Goal: Transaction & Acquisition: Book appointment/travel/reservation

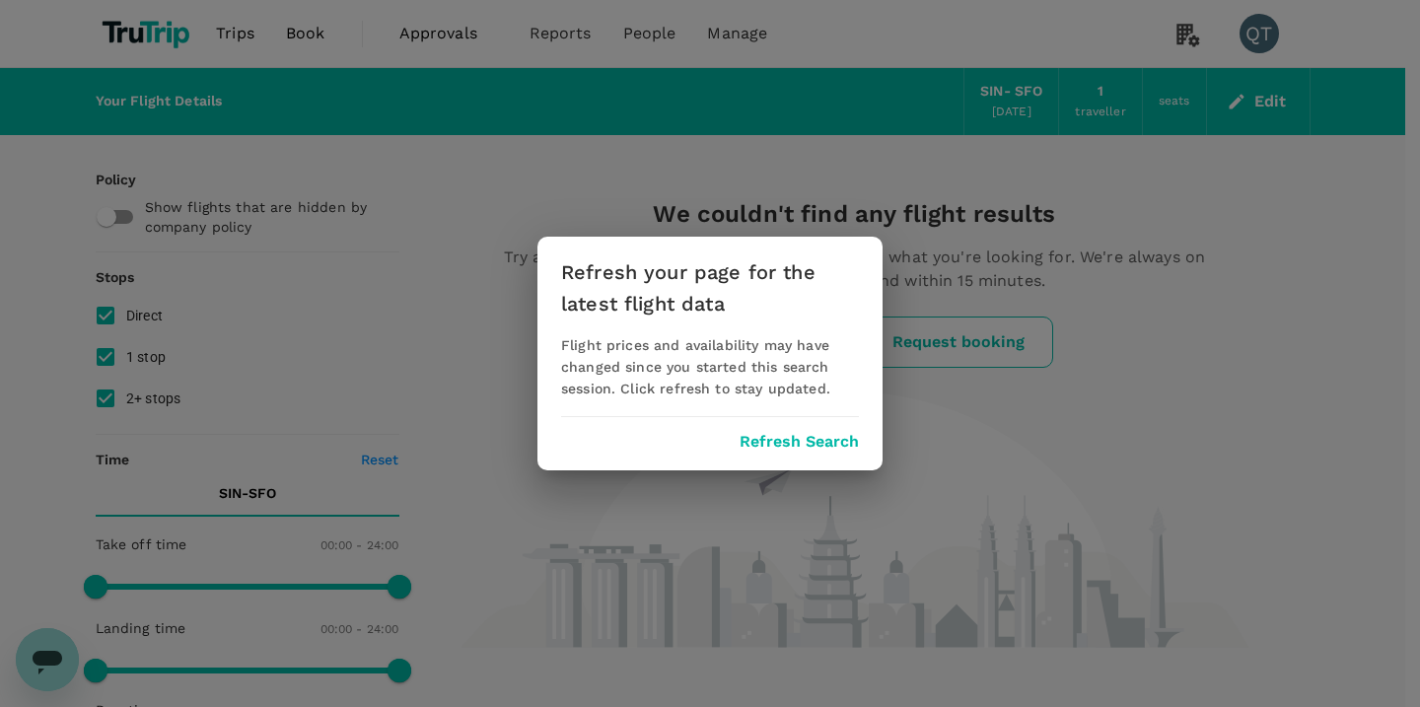
drag, startPoint x: 0, startPoint y: 0, endPoint x: 834, endPoint y: 448, distance: 946.9
click at [834, 448] on button "Refresh Search" at bounding box center [799, 442] width 119 height 18
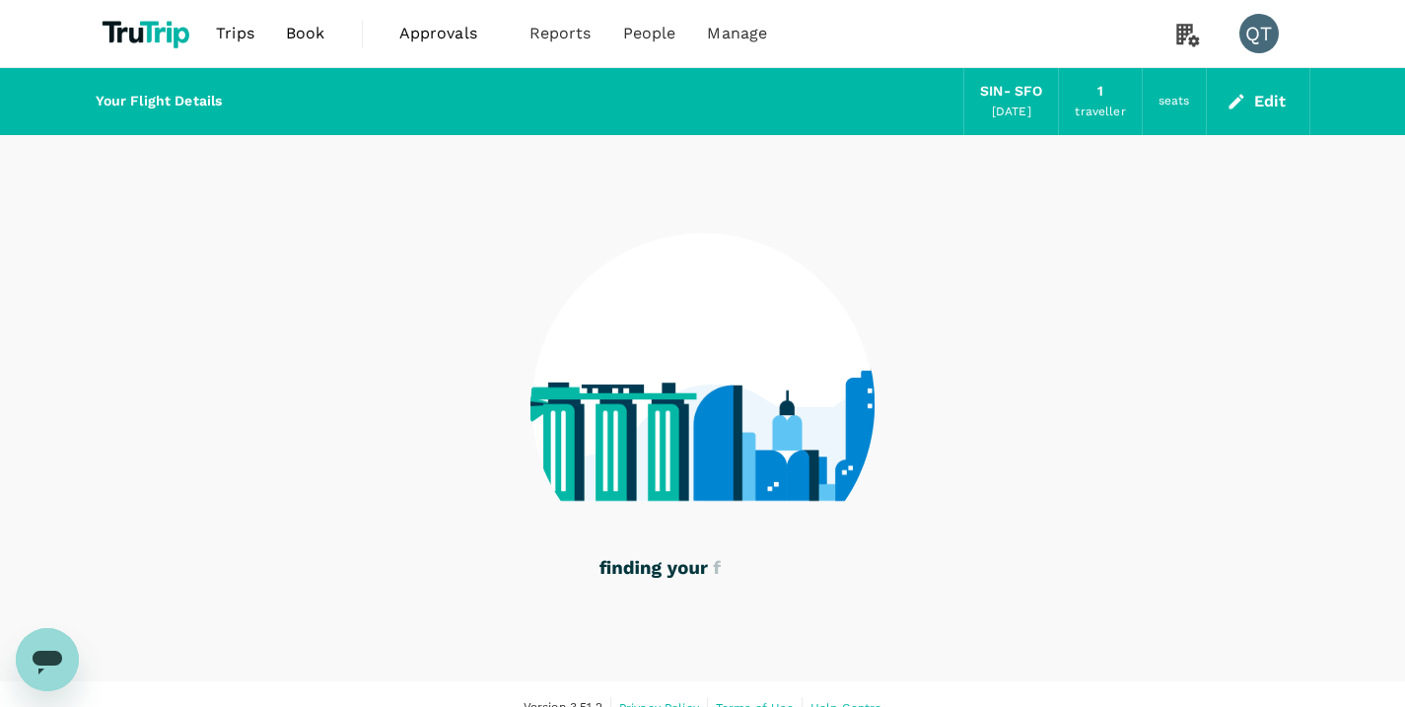
click at [319, 42] on span "Book" at bounding box center [305, 34] width 39 height 24
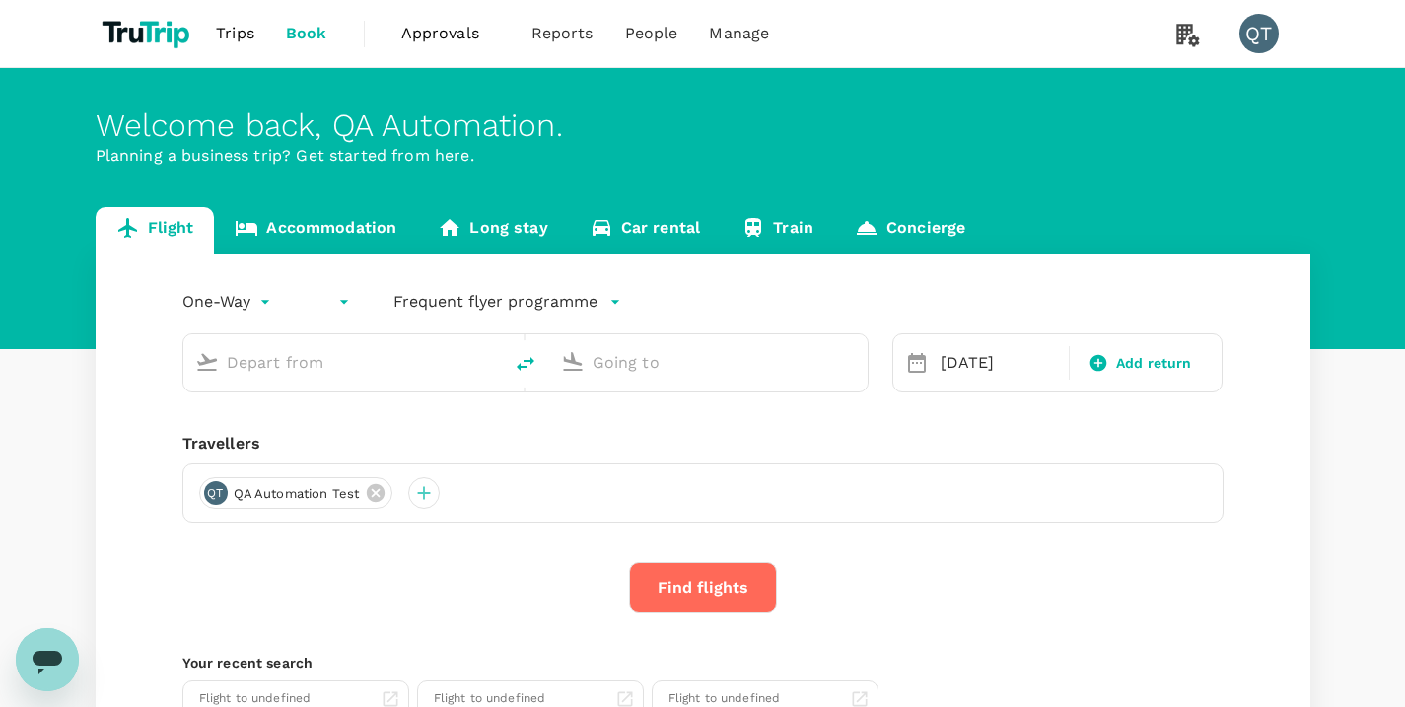
type input "Singapore Changi (SIN)"
type input "San Francisco Intl (SFO)"
type input "Singapore Changi (SIN)"
type input "San Francisco Intl (SFO)"
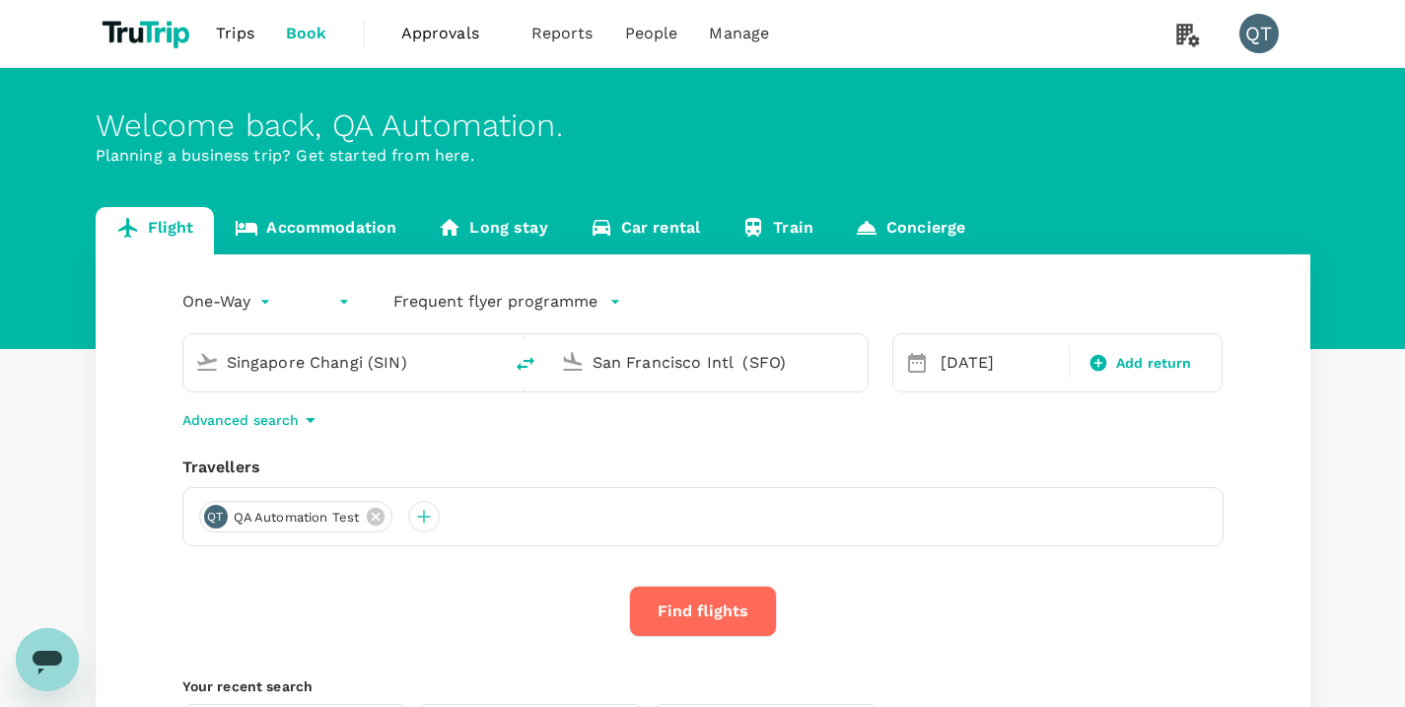
click at [287, 435] on div "One-Way oneway ​ Frequent flyer programme Singapore Changi (SIN) San Francisco …" at bounding box center [703, 533] width 1215 height 559
click at [290, 424] on p "Advanced search" at bounding box center [240, 420] width 116 height 20
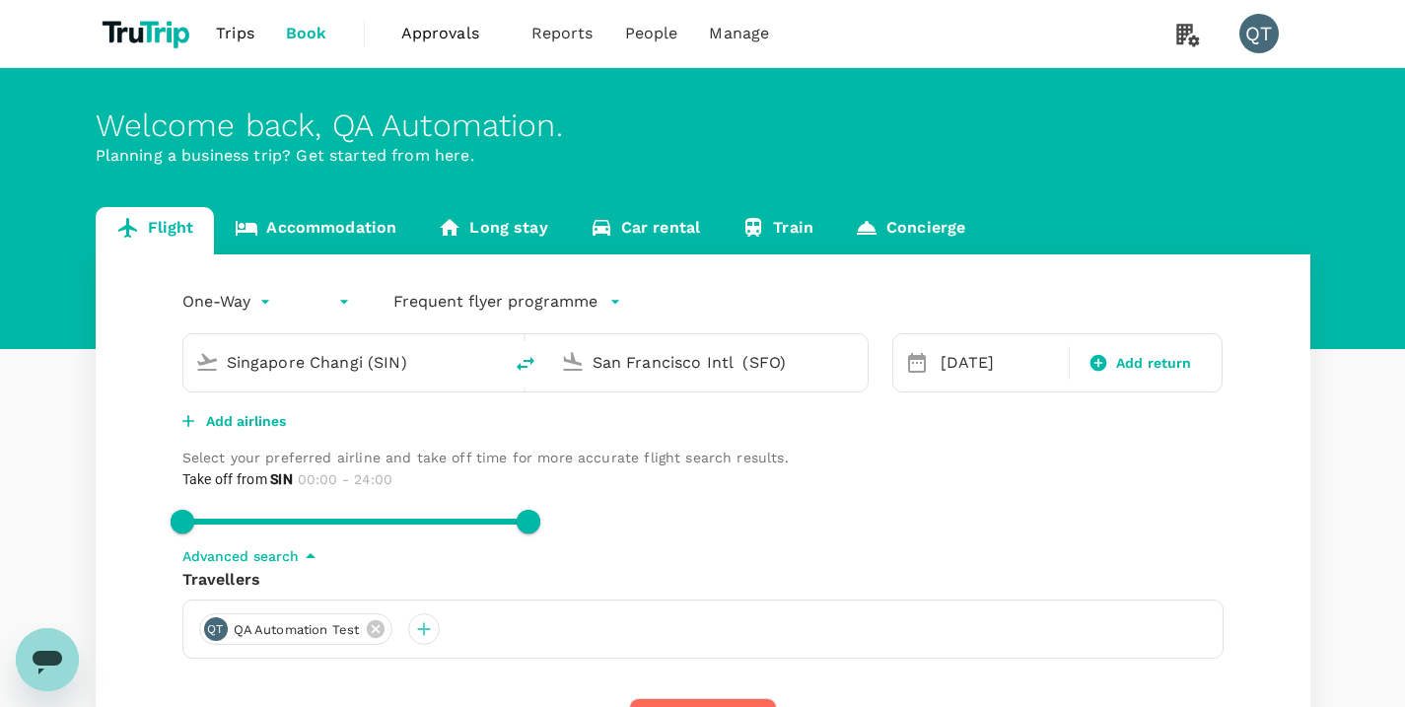
click at [305, 36] on span "Book" at bounding box center [306, 34] width 41 height 24
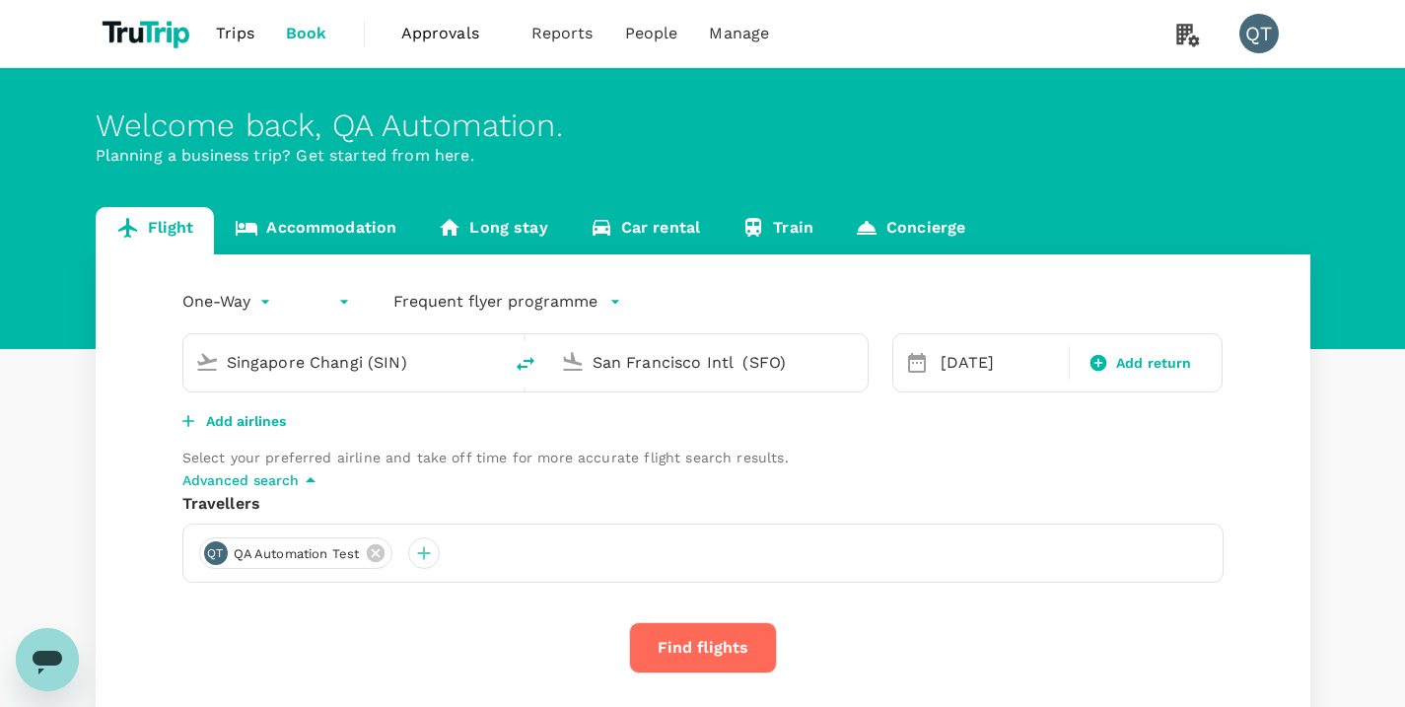
click at [162, 36] on img at bounding box center [149, 33] width 106 height 43
click at [306, 30] on span "Book" at bounding box center [306, 34] width 41 height 24
click at [188, 32] on img at bounding box center [149, 33] width 106 height 43
click at [153, 33] on img at bounding box center [149, 33] width 106 height 43
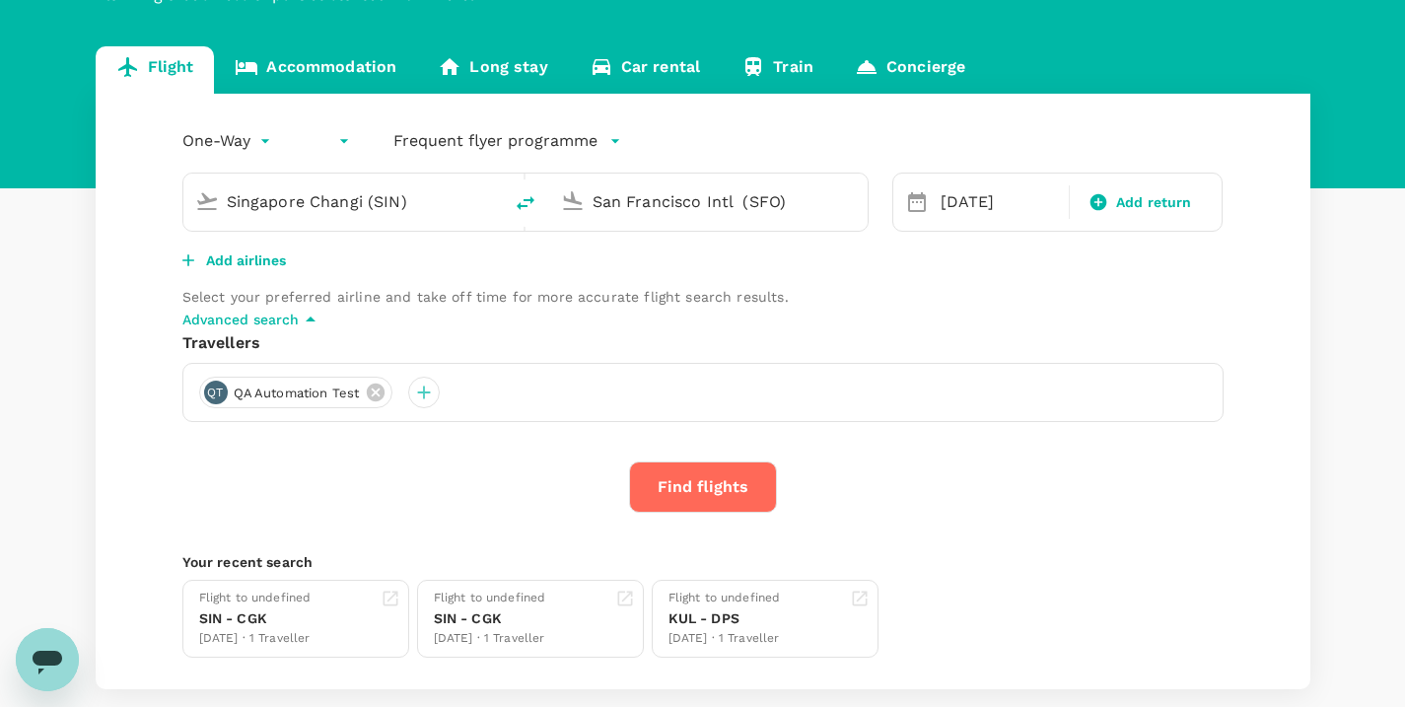
scroll to position [162, 0]
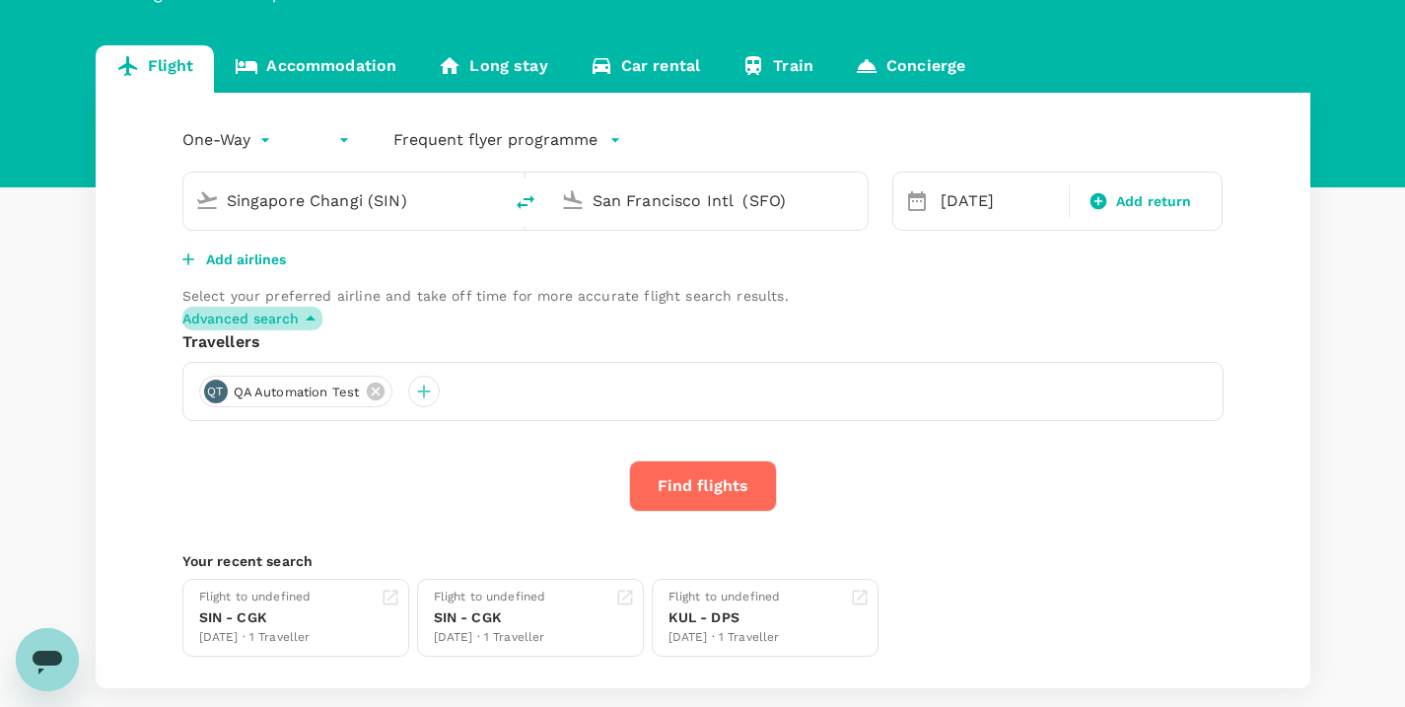
click at [264, 328] on p "Advanced search" at bounding box center [240, 319] width 116 height 20
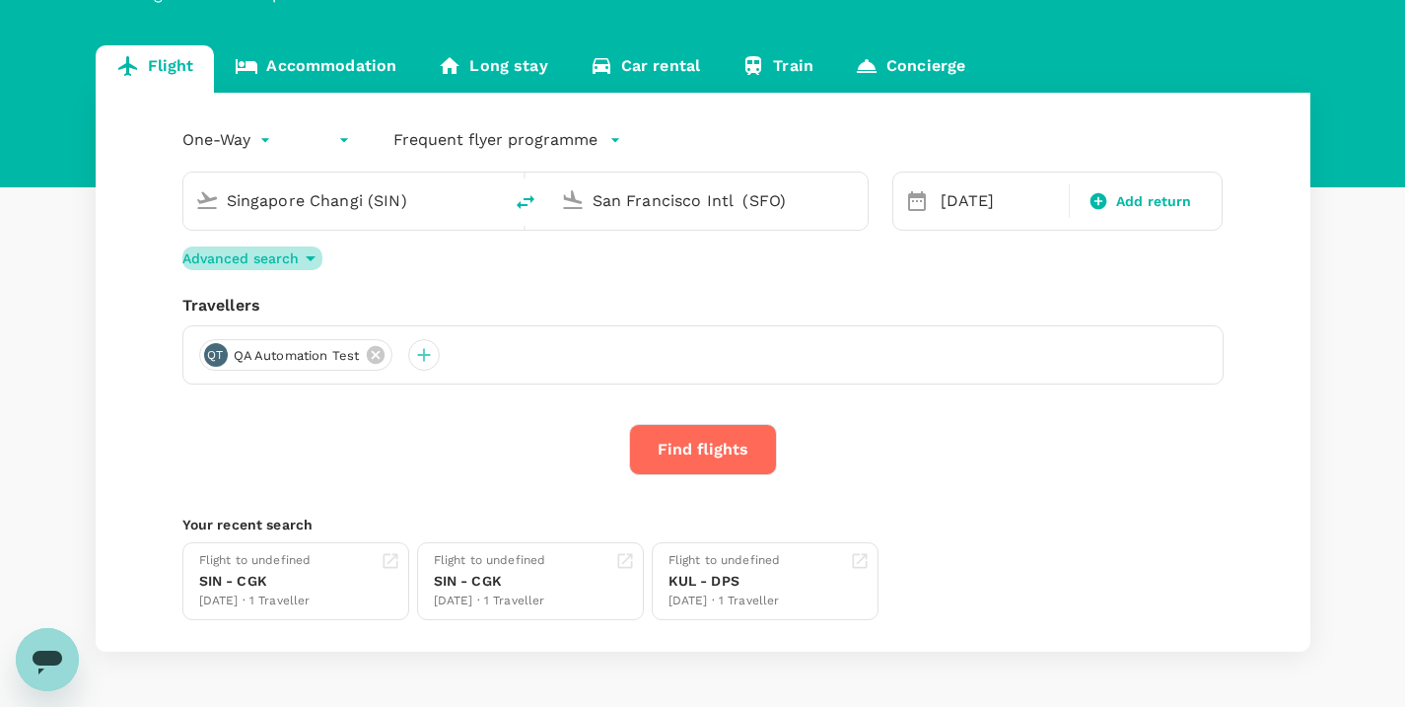
click at [265, 254] on p "Advanced search" at bounding box center [240, 259] width 116 height 20
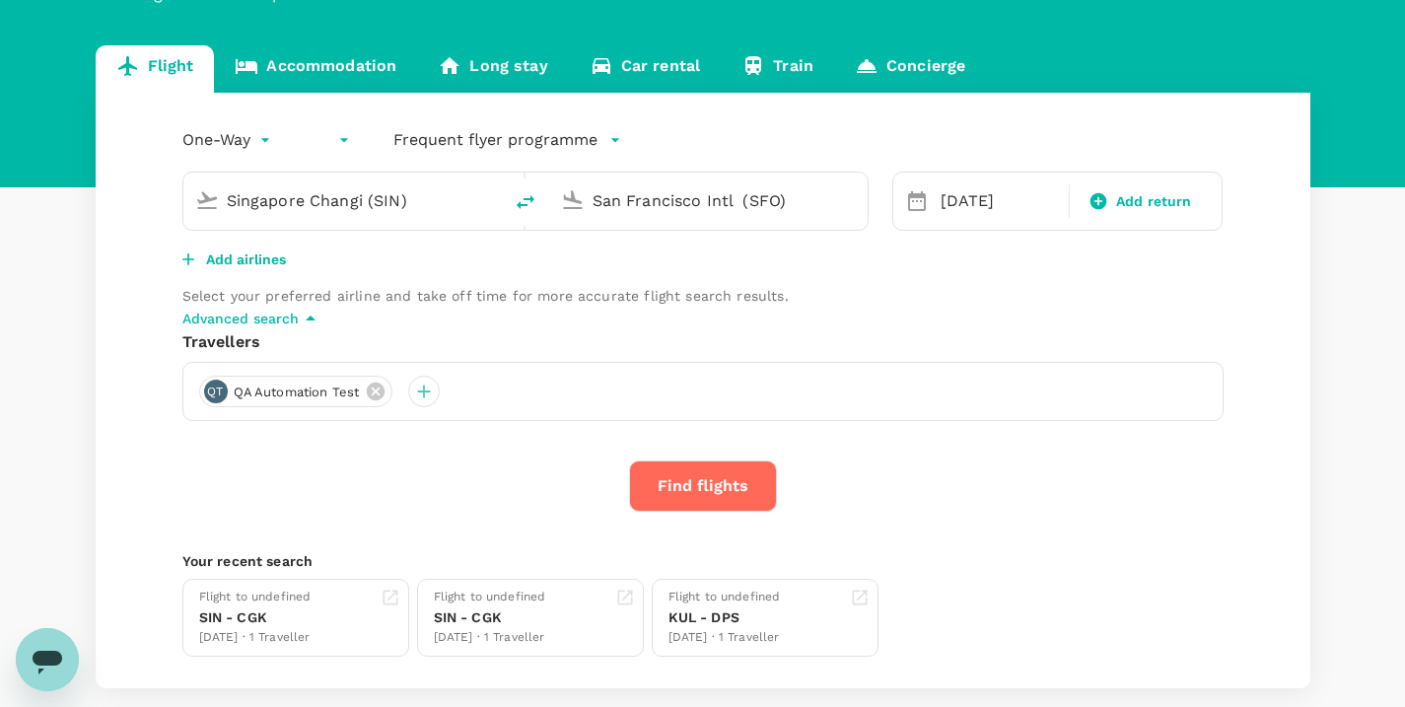
click at [701, 512] on button "Find flights" at bounding box center [703, 486] width 148 height 51
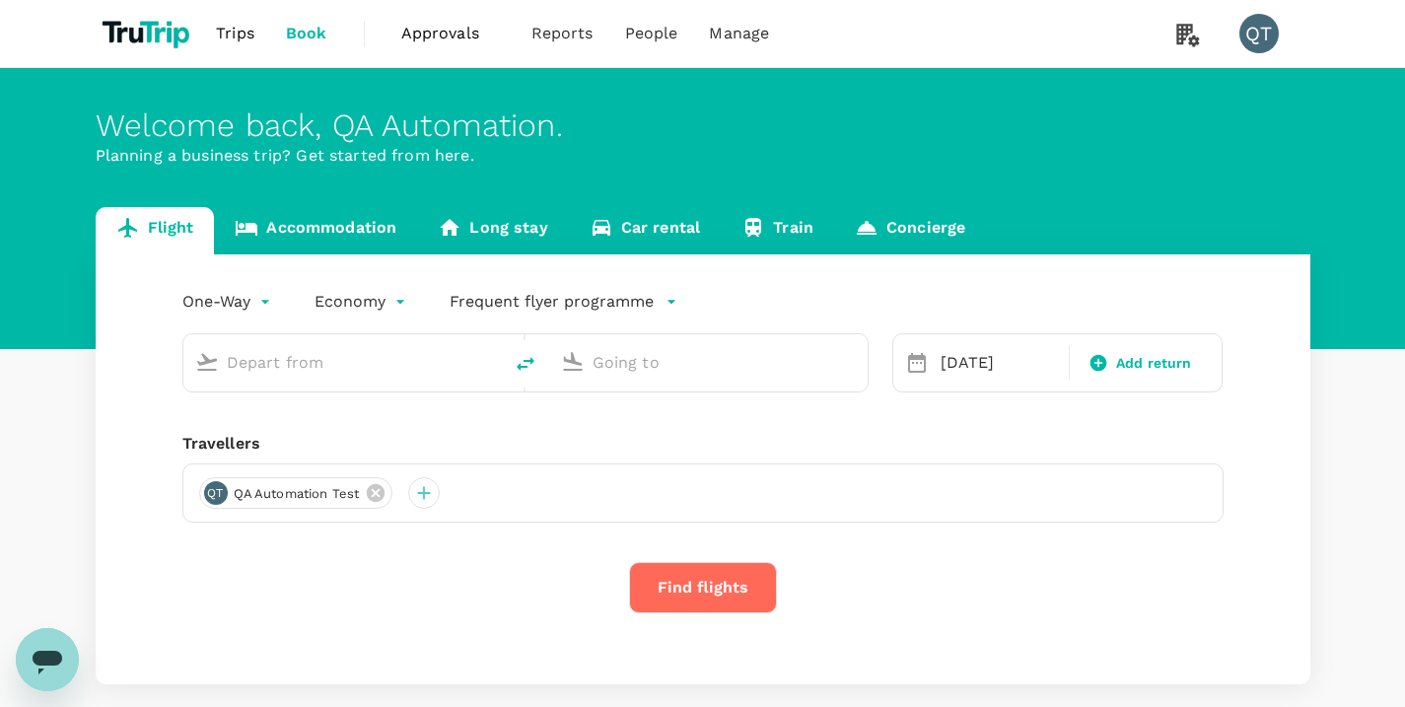
type input "Singapore Changi (SIN)"
type input "Soekarno-Hatta Intl (CGK)"
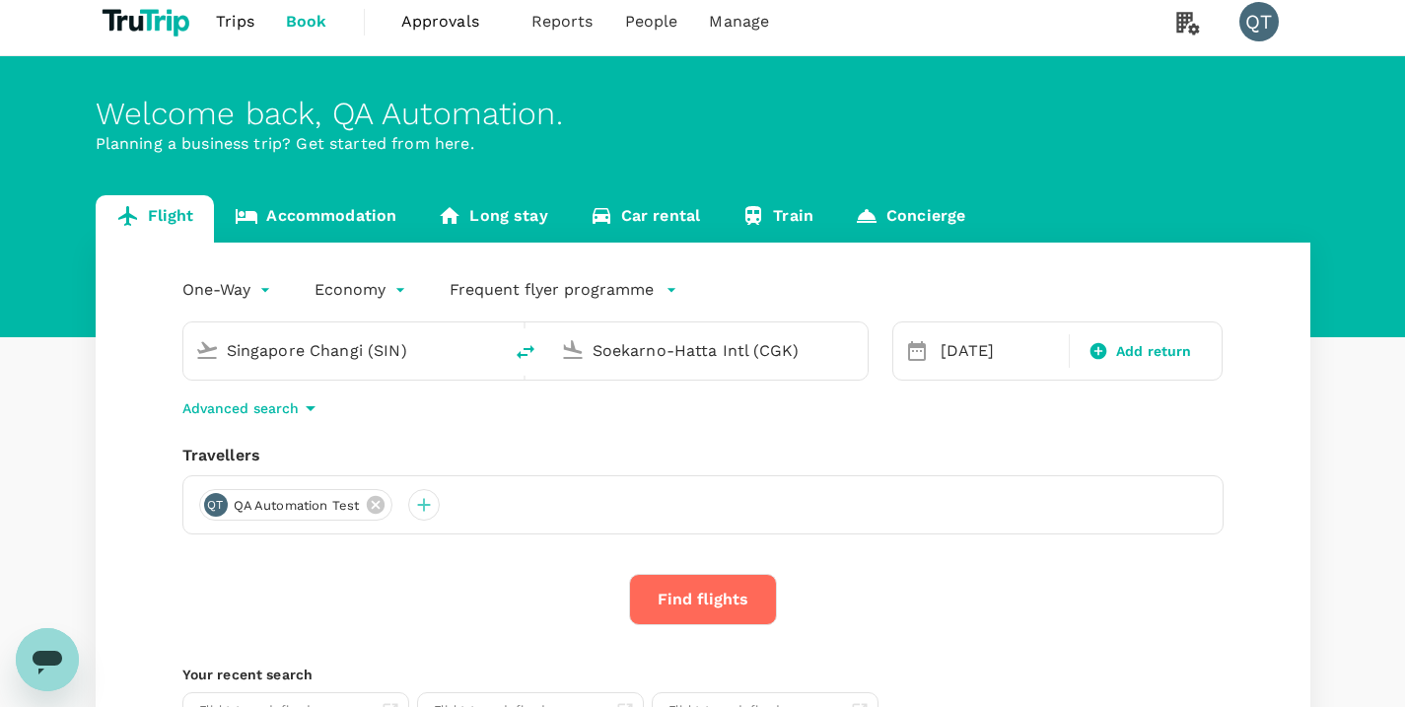
scroll to position [14, 0]
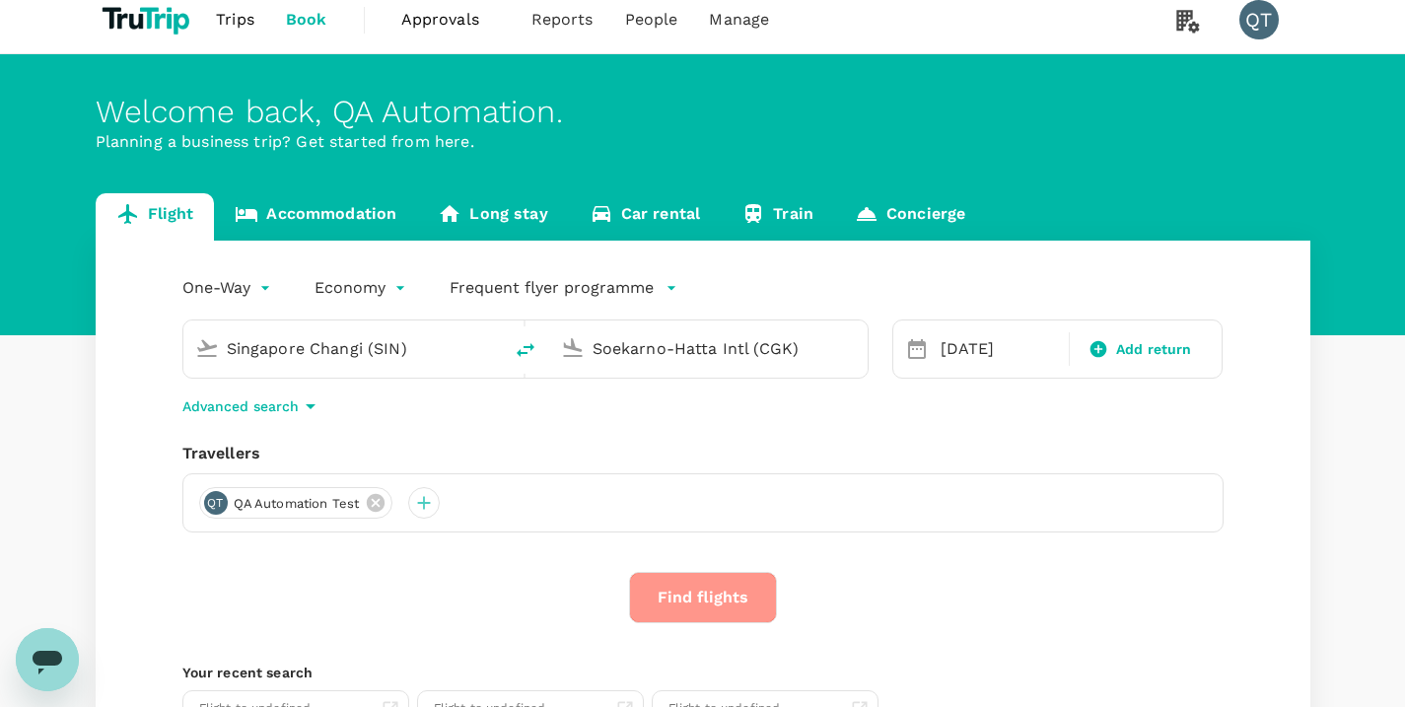
click at [733, 603] on button "Find flights" at bounding box center [703, 597] width 148 height 51
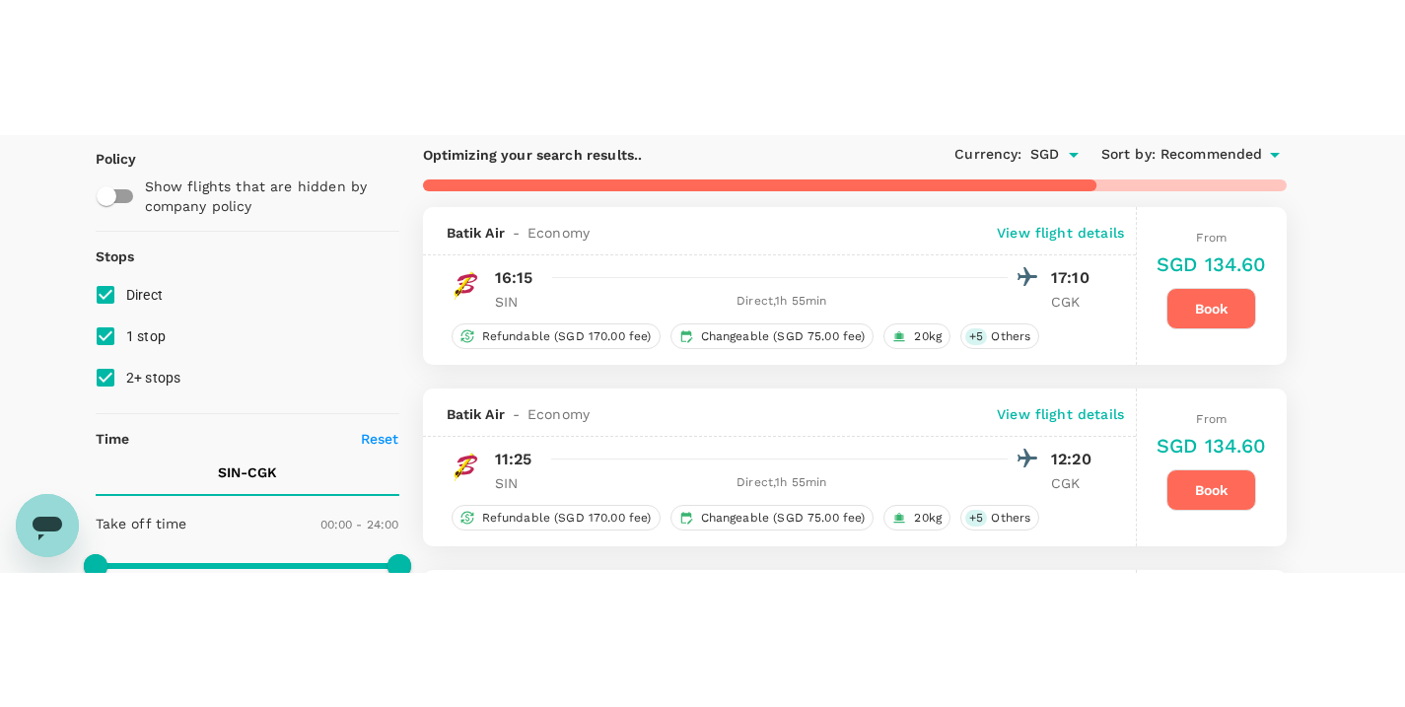
scroll to position [160, 0]
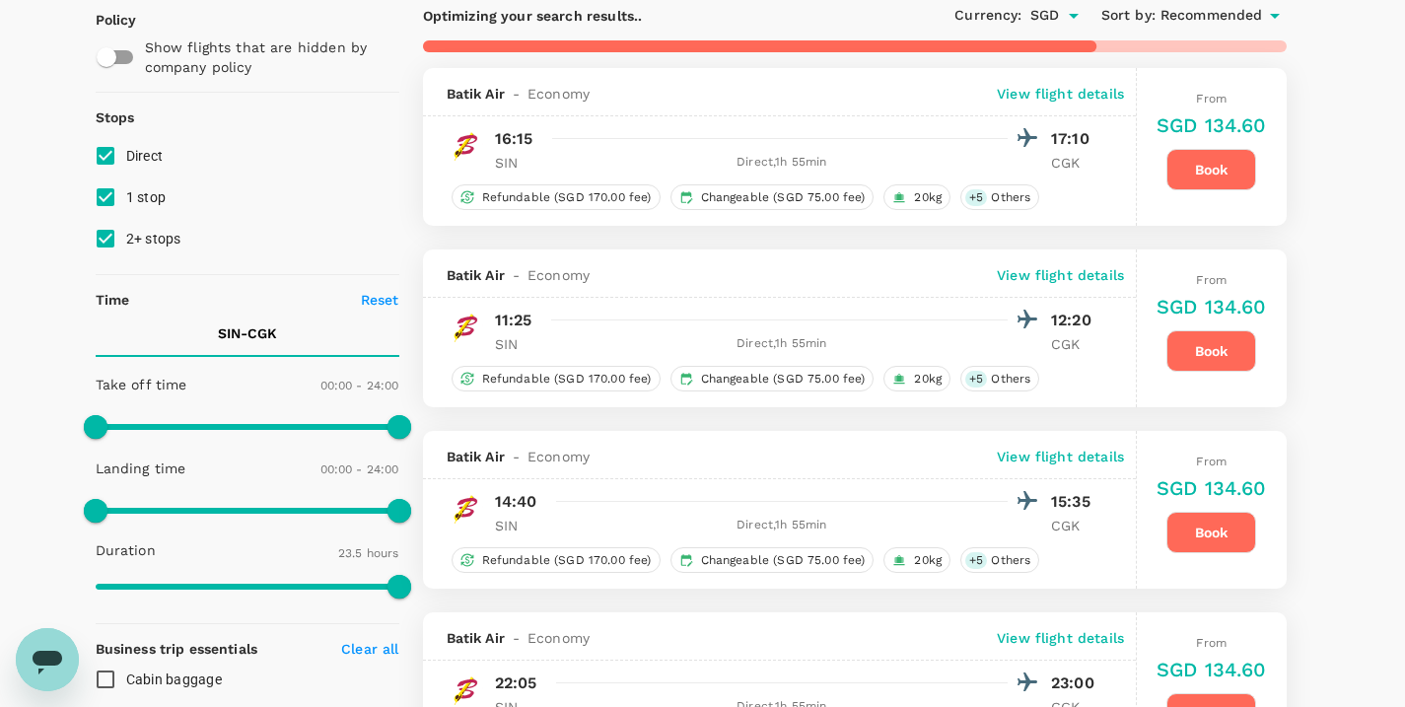
type input "1910"
